Goal: Find specific page/section

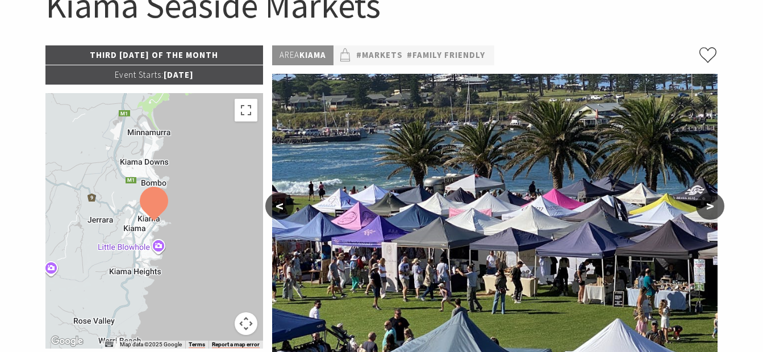
scroll to position [178, 0]
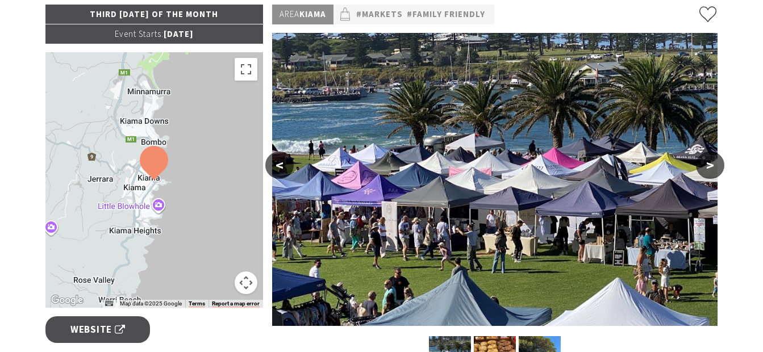
click at [707, 164] on button ">" at bounding box center [710, 165] width 28 height 27
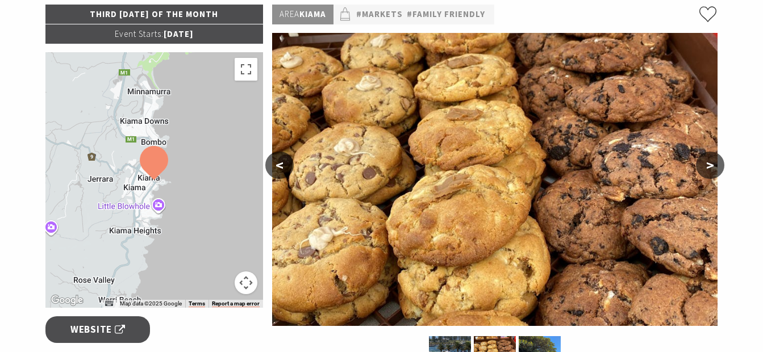
click at [707, 164] on button ">" at bounding box center [710, 165] width 28 height 27
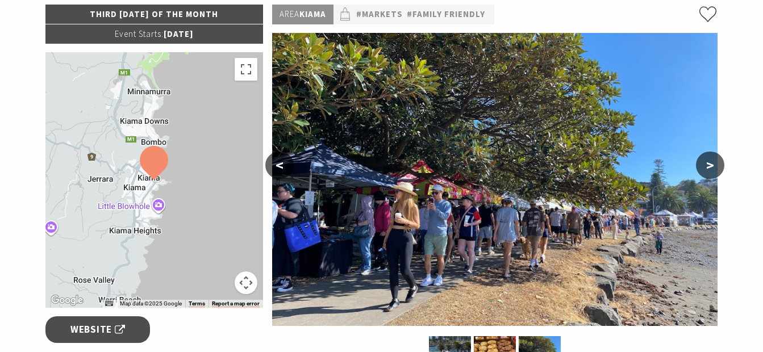
click at [707, 164] on button ">" at bounding box center [710, 165] width 28 height 27
click at [712, 163] on button ">" at bounding box center [710, 165] width 28 height 27
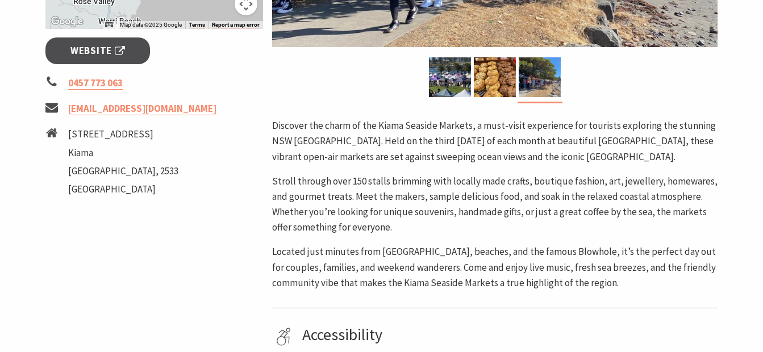
scroll to position [0, 0]
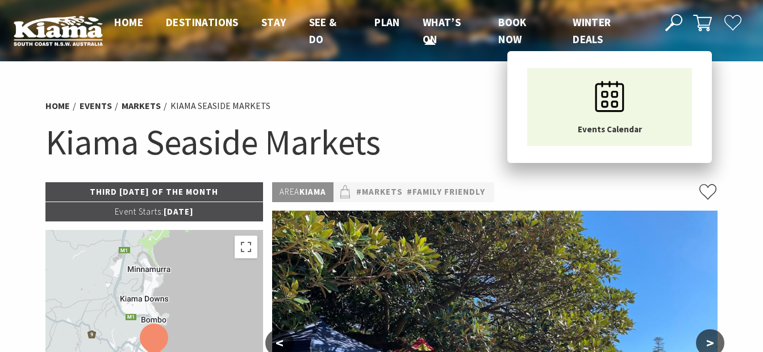
click at [440, 30] on li "What’s On Events Calendar" at bounding box center [449, 31] width 53 height 35
click at [429, 19] on span "What’s On" at bounding box center [442, 30] width 38 height 31
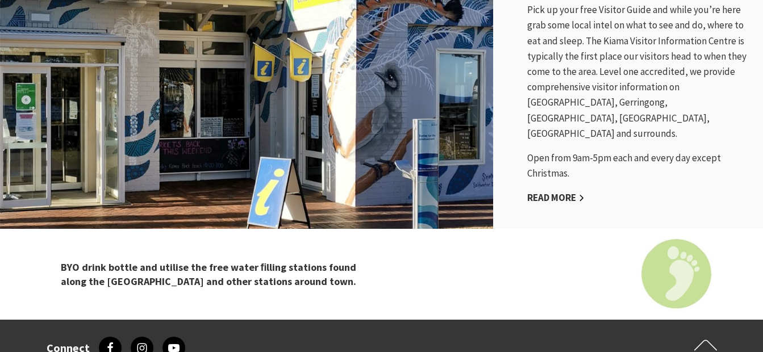
scroll to position [1056, 0]
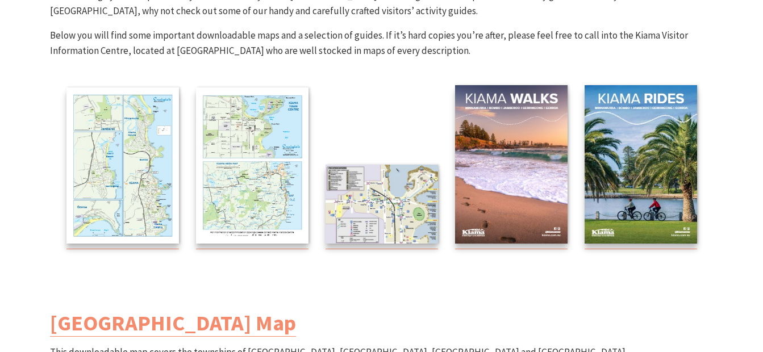
scroll to position [193, 0]
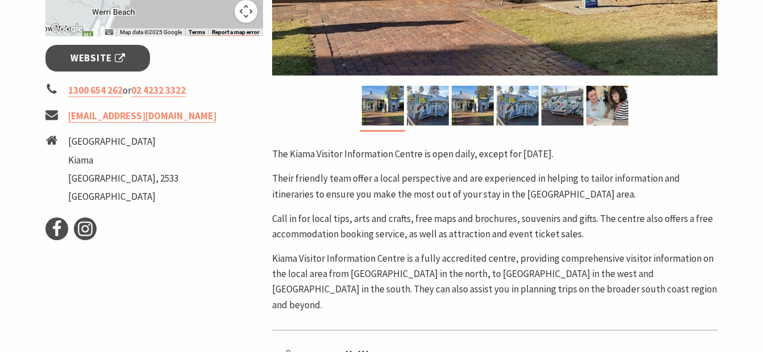
scroll to position [424, 0]
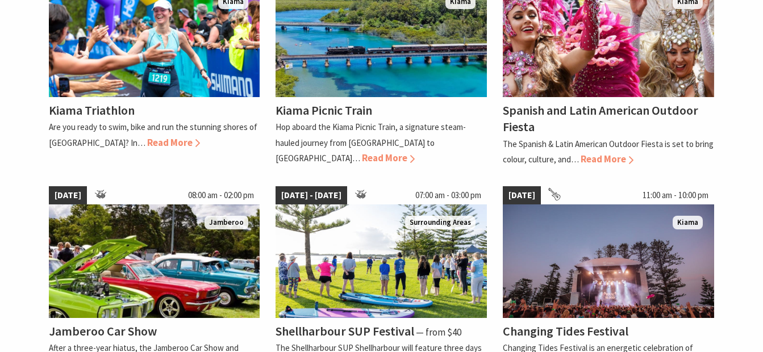
scroll to position [859, 0]
